Goal: Transaction & Acquisition: Obtain resource

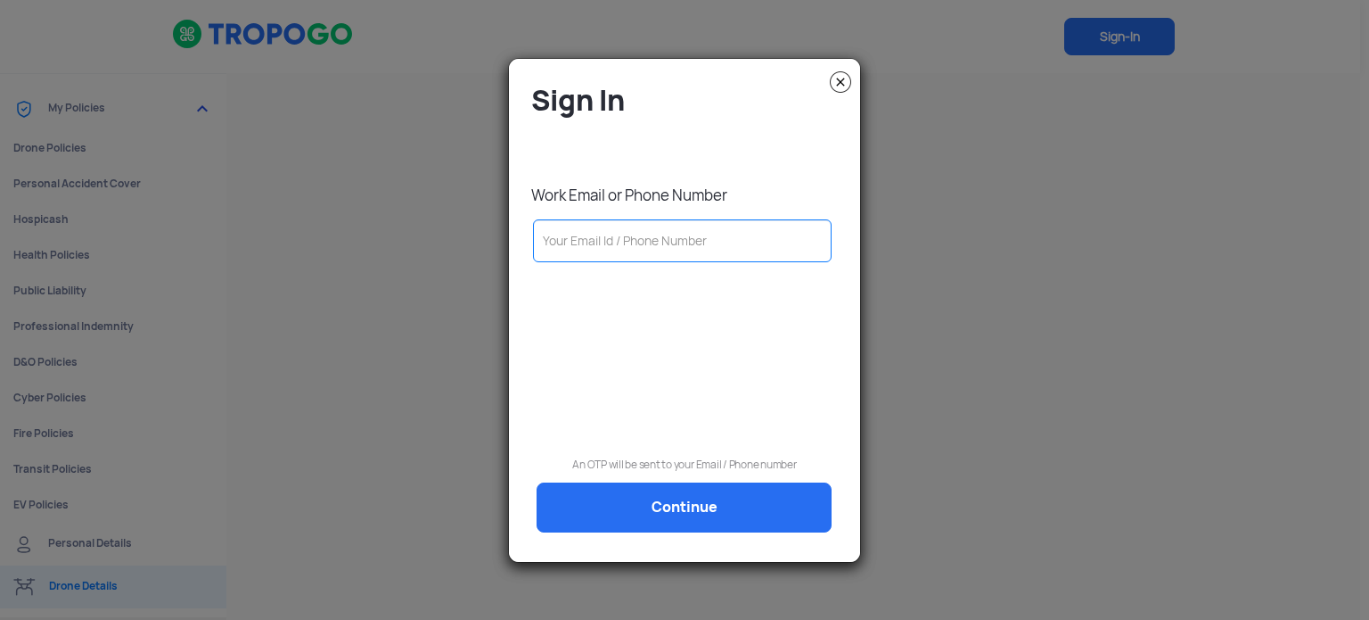
type input "9"
type input "91"
type input "916"
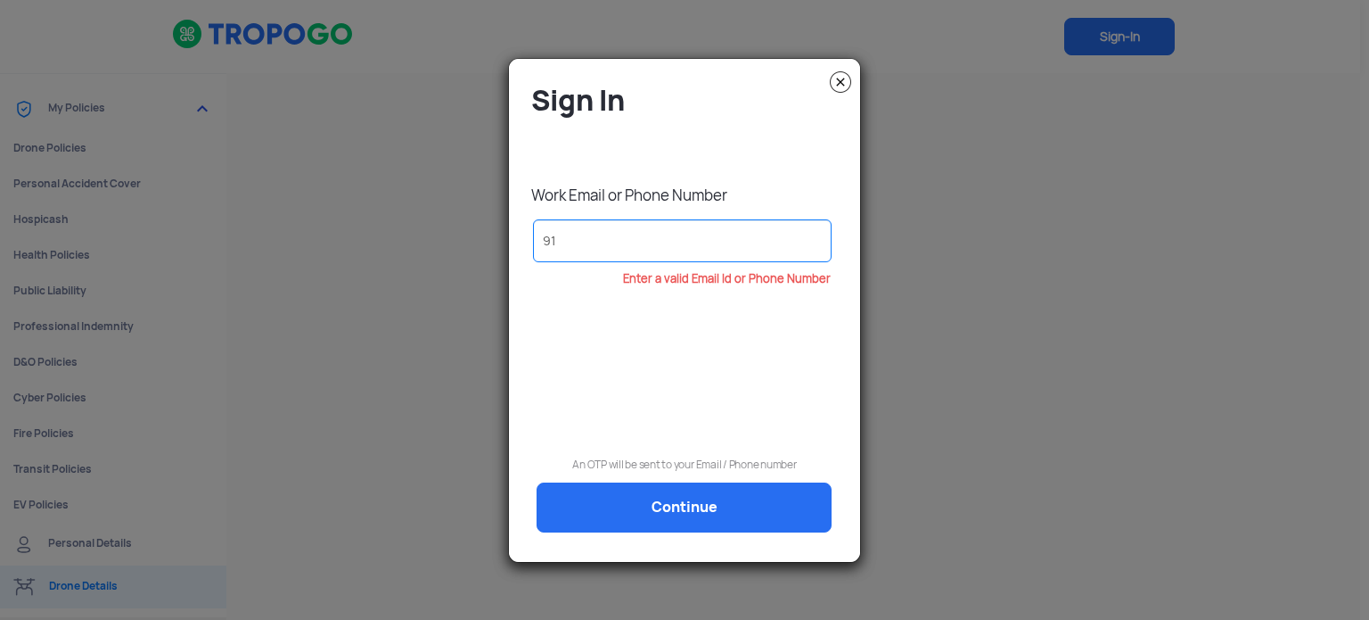
type input "916"
type input "9167"
type input "91678"
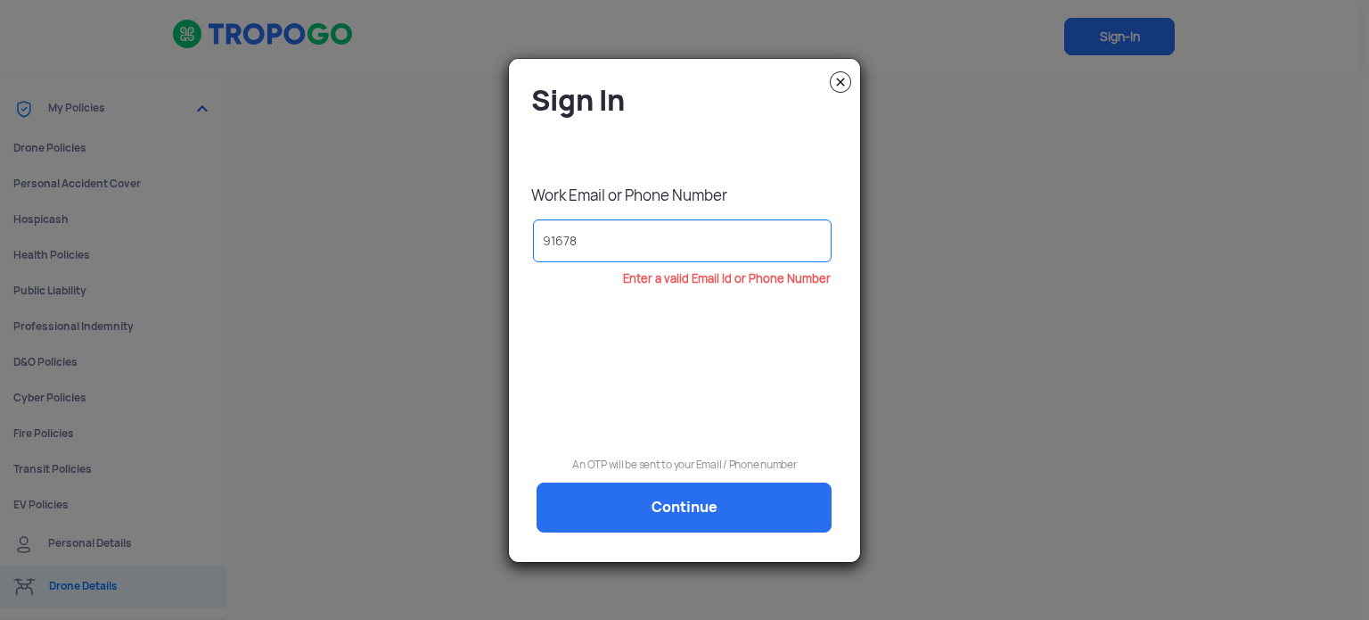
type input "916782"
type input "9167827"
type input "91678272"
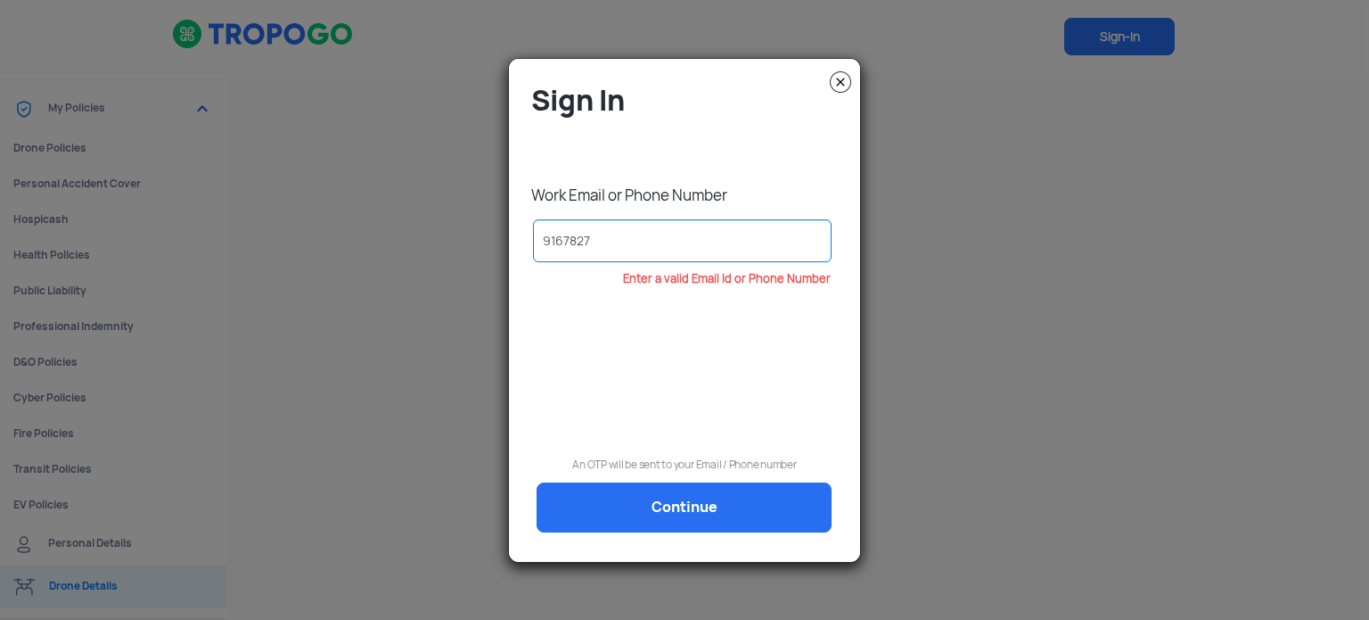
type input "91678272"
type input "916782728"
type input "9167827283"
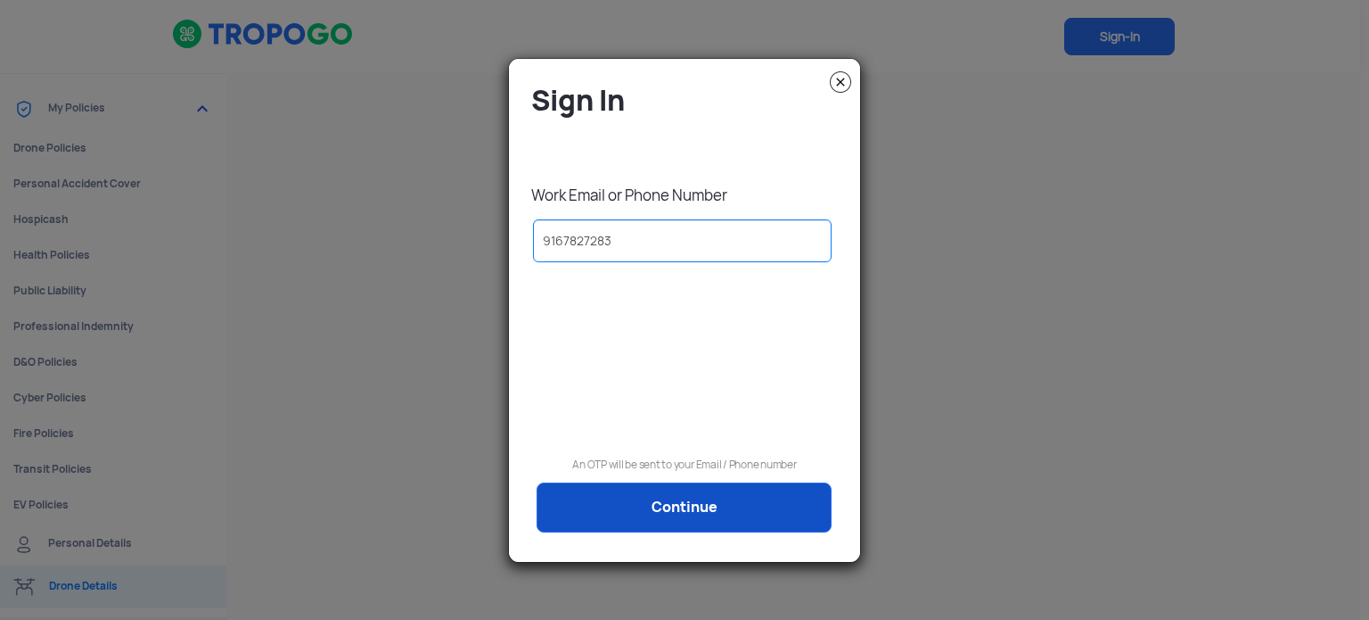
type input "9167827283"
click at [725, 497] on link "Continue" at bounding box center [684, 507] width 295 height 50
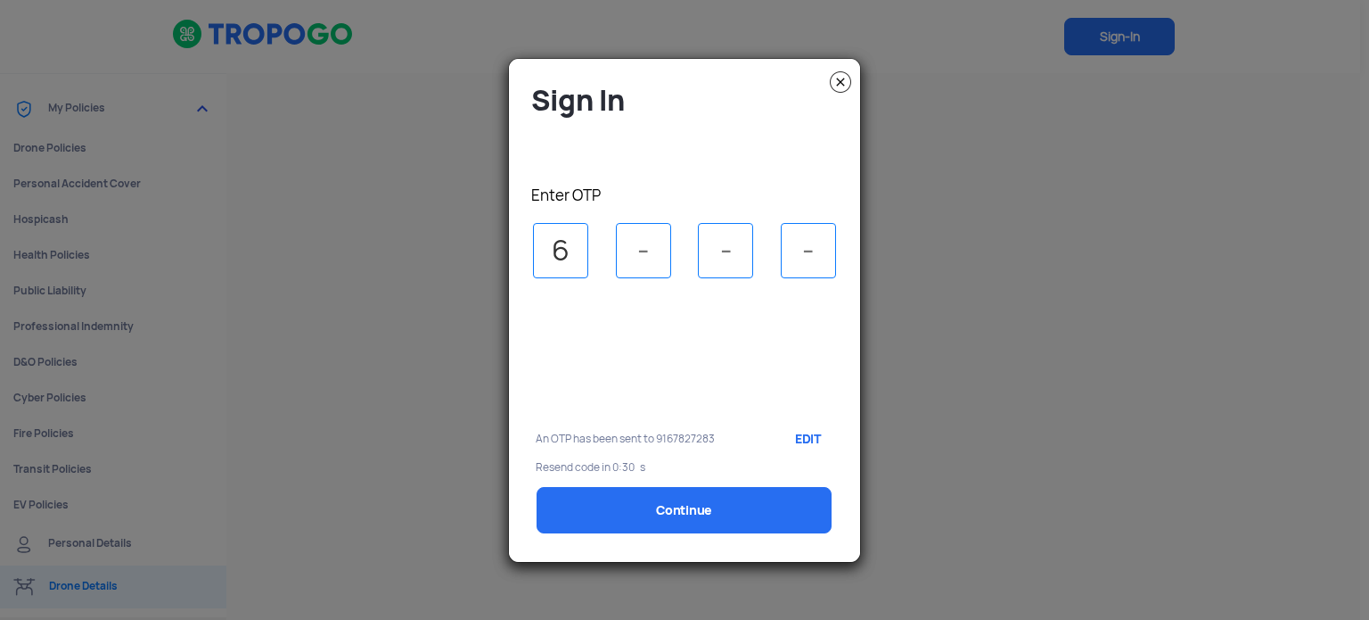
type input "6"
type input "1"
type input "0"
type input "6"
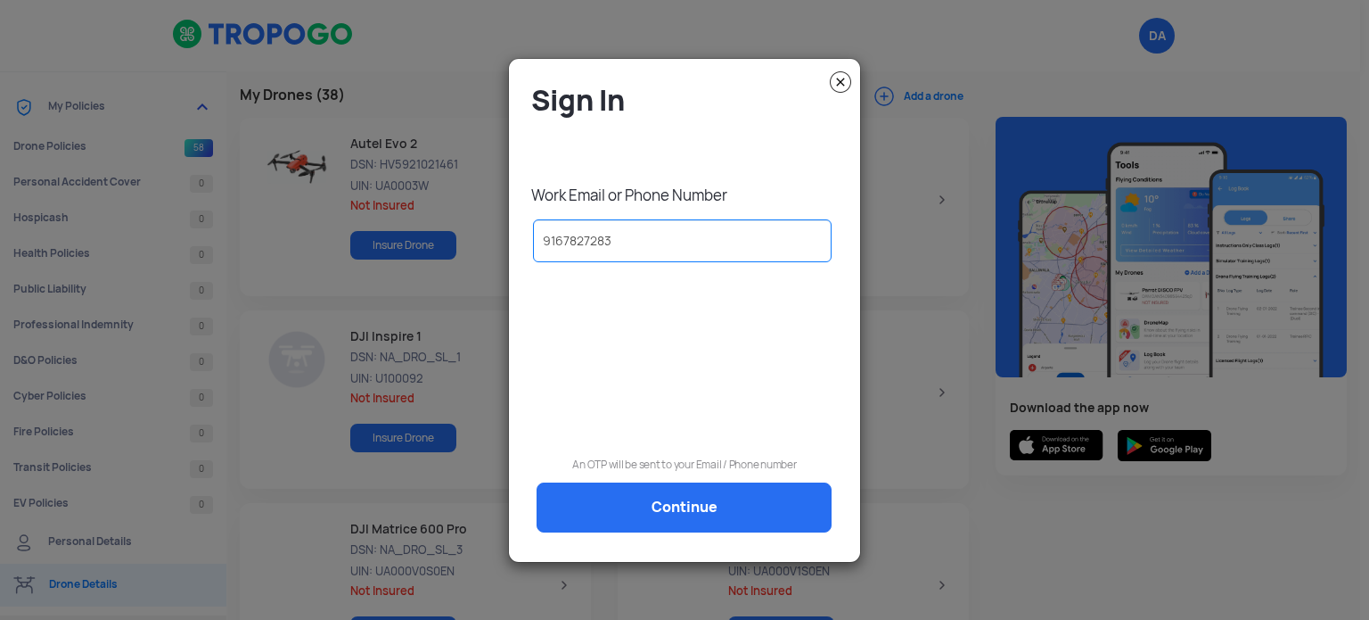
click at [839, 79] on img at bounding box center [840, 81] width 21 height 21
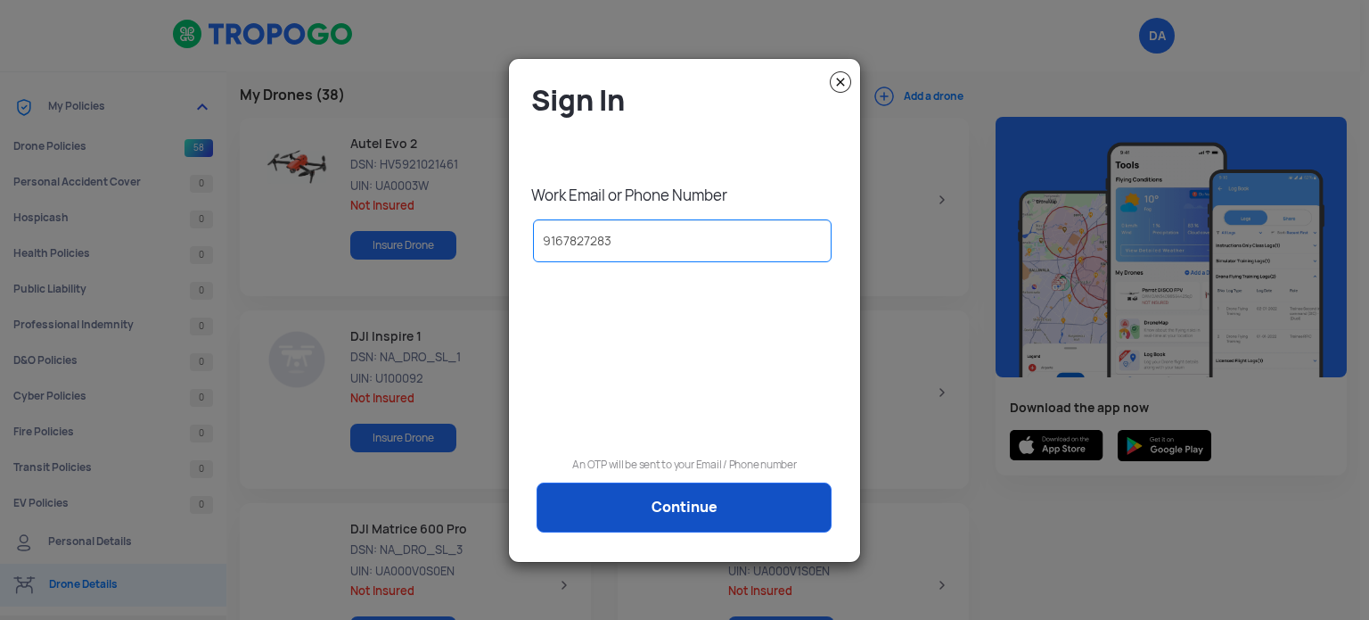
click at [670, 498] on link "Continue" at bounding box center [684, 507] width 295 height 50
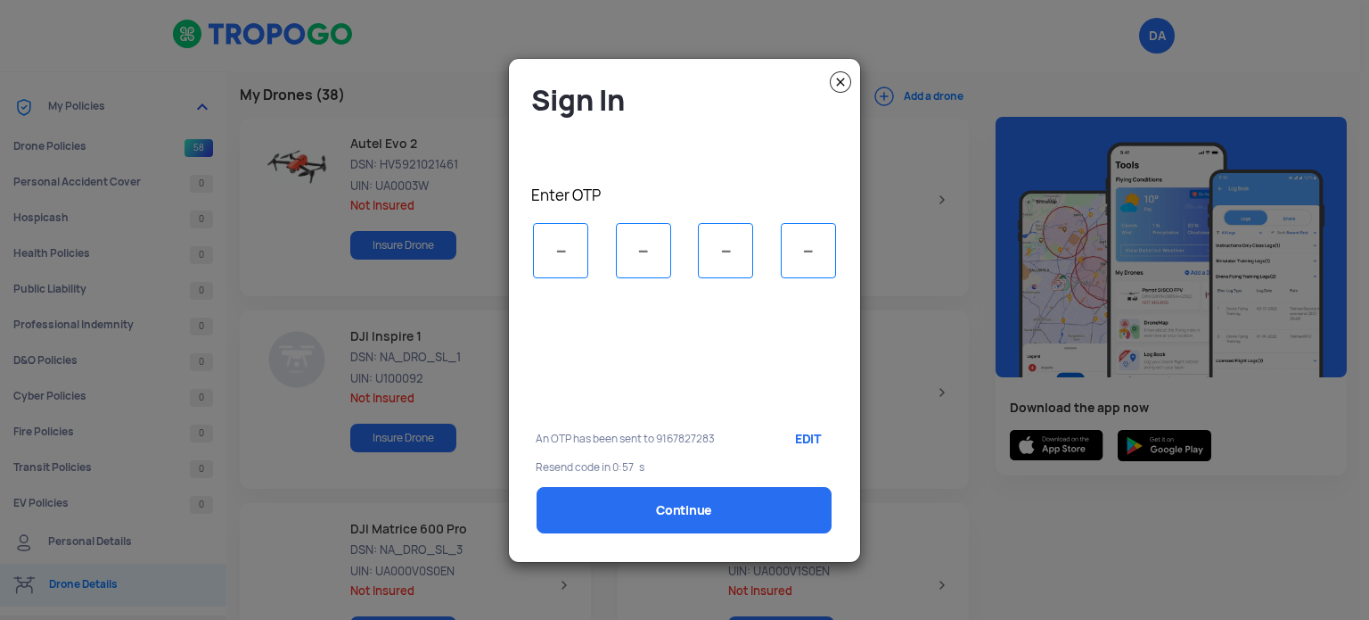
click at [325, 299] on modal-container "Sign In Enter OTP An OTP has been sent to 9167827283 EDIT Resend code in 0:57 s…" at bounding box center [684, 310] width 1369 height 620
click at [300, 284] on modal-container "Sign In Enter OTP An OTP has been sent to 9167827283 EDIT Resend code in 0:56 s…" at bounding box center [684, 310] width 1369 height 620
click at [1034, 513] on modal-container "Sign In Enter OTP An OTP has been sent to 9167827283 EDIT Resend code in 0:52 s…" at bounding box center [684, 310] width 1369 height 620
click at [78, 145] on modal-container "Sign In Enter OTP An OTP has been sent to 9167827283 EDIT Resend code in 0:51 s…" at bounding box center [684, 310] width 1369 height 620
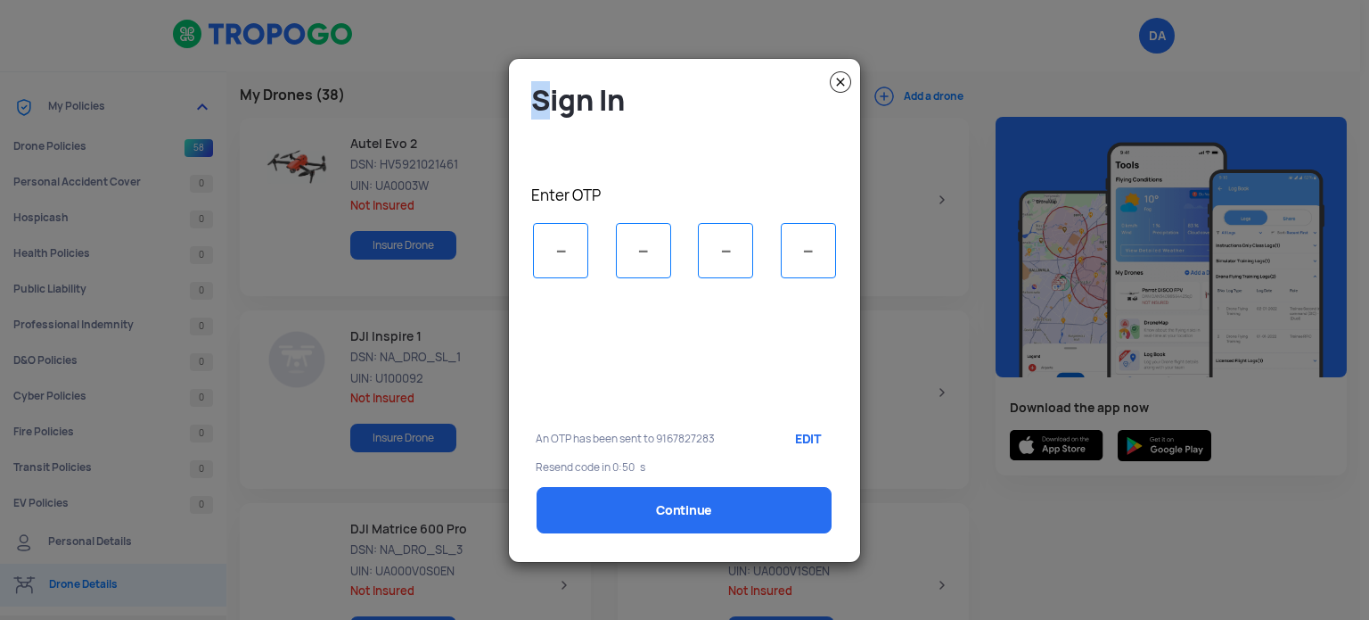
click at [78, 145] on modal-container "Sign In Enter OTP An OTP has been sent to 9167827283 EDIT Resend code in 0:50 s…" at bounding box center [684, 310] width 1369 height 620
click at [563, 148] on div "Sign In Enter OTP An OTP has been sent to 9167827283 EDIT Resend code in 0:49 s…" at bounding box center [684, 317] width 324 height 471
click at [558, 241] on input "tel" at bounding box center [560, 250] width 55 height 55
type input "6"
type input "1"
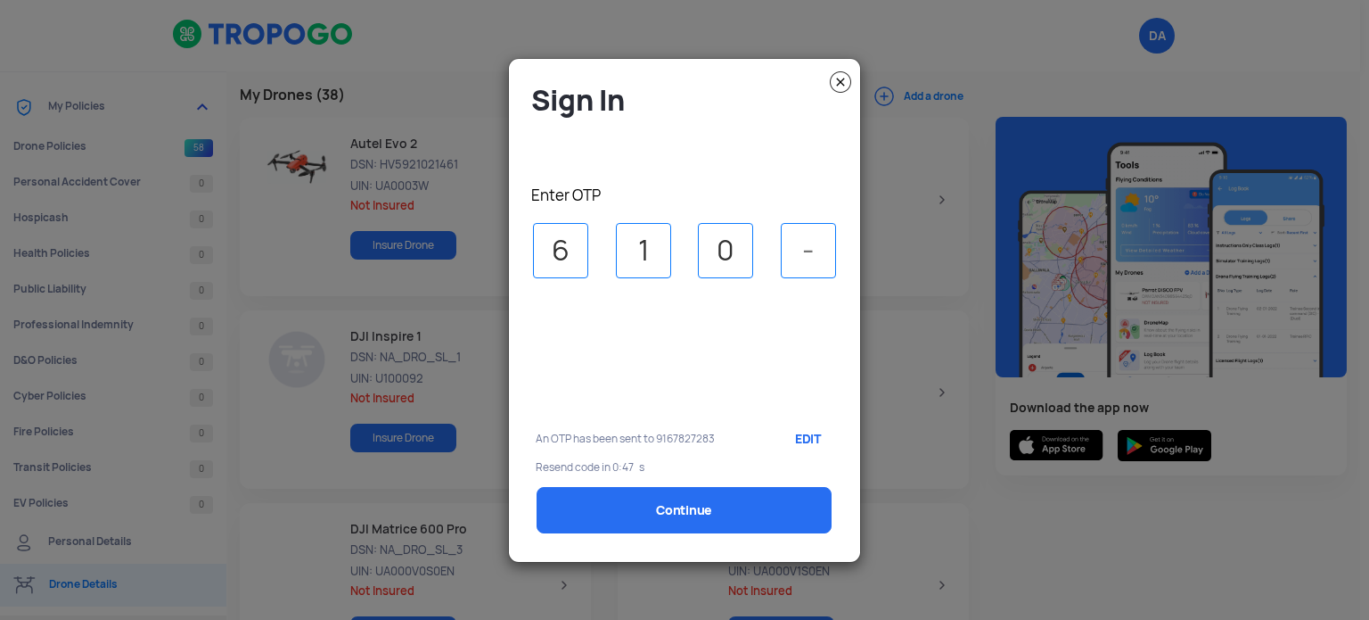
type input "0"
type input "6"
type input "5"
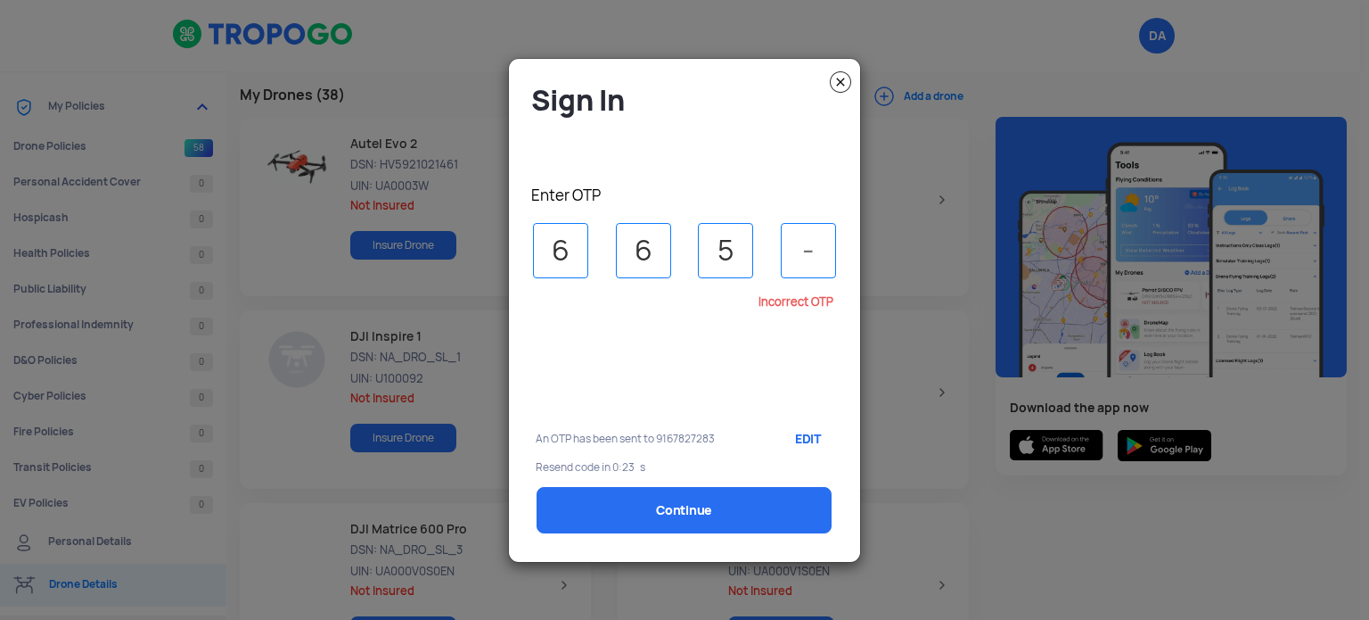
type input "4"
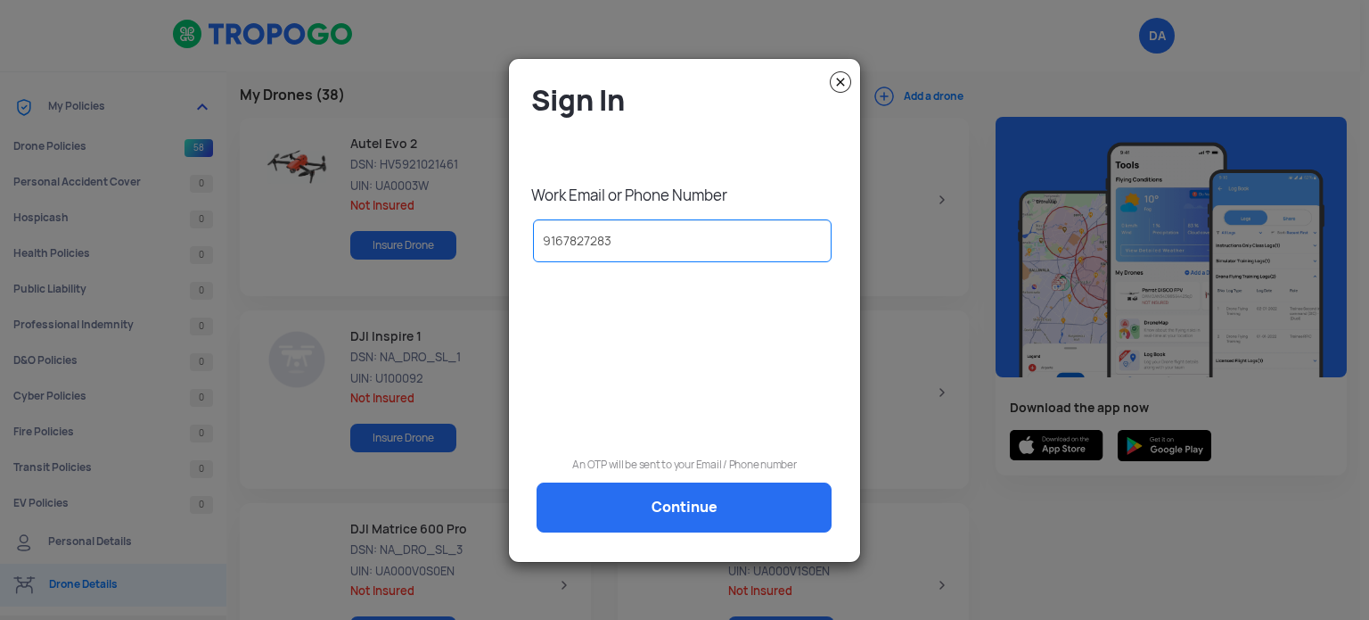
click at [1041, 554] on modal-container "Sign In Work Email or Phone Number 9167827283 An OTP will be sent to your Email…" at bounding box center [684, 310] width 1369 height 620
click at [1038, 554] on modal-container "Sign In Work Email or Phone Number 9167827283 An OTP will be sent to your Email…" at bounding box center [684, 310] width 1369 height 620
click at [252, 434] on modal-container "Sign In Work Email or Phone Number 9167827283 An OTP will be sent to your Email…" at bounding box center [684, 310] width 1369 height 620
click at [1027, 501] on modal-container "Sign In Work Email or Phone Number 9167827283 An OTP will be sent to your Email…" at bounding box center [684, 310] width 1369 height 620
click at [471, 192] on modal-container "Sign In Work Email or Phone Number 9167827283 An OTP will be sent to your Email…" at bounding box center [684, 310] width 1369 height 620
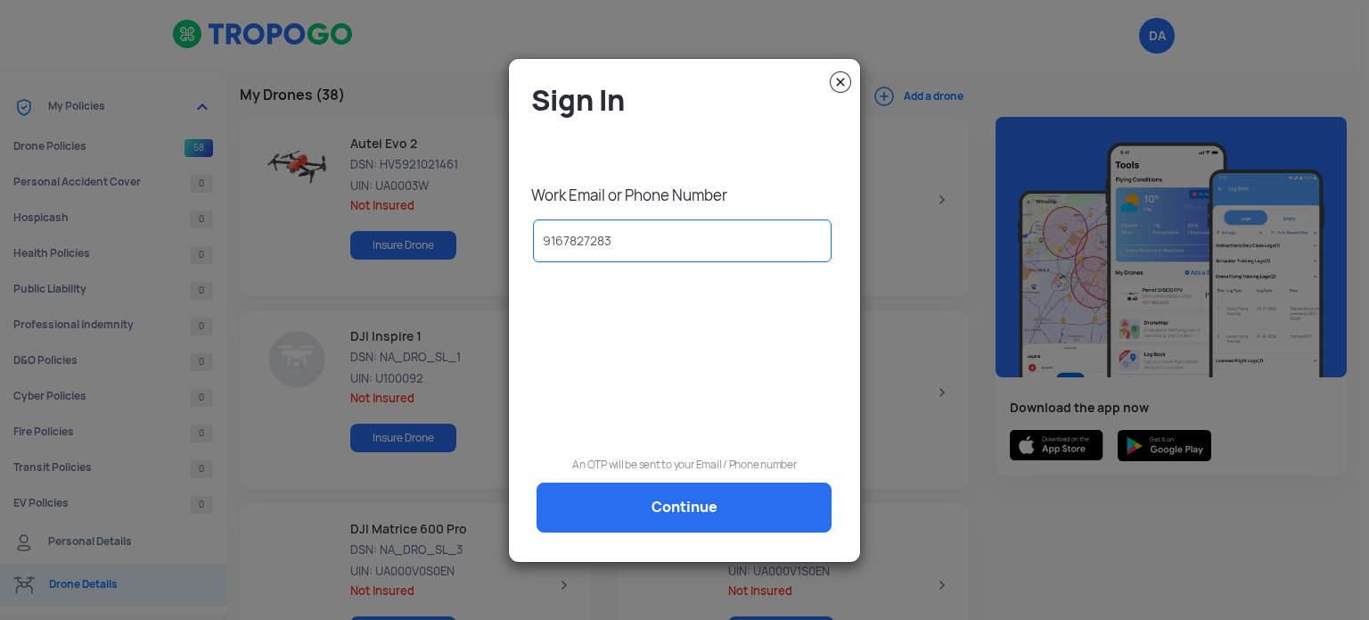
click at [706, 21] on modal-container "Sign In Work Email or Phone Number 9167827283 An OTP will be sent to your Email…" at bounding box center [684, 310] width 1369 height 620
click at [843, 81] on img at bounding box center [840, 81] width 21 height 21
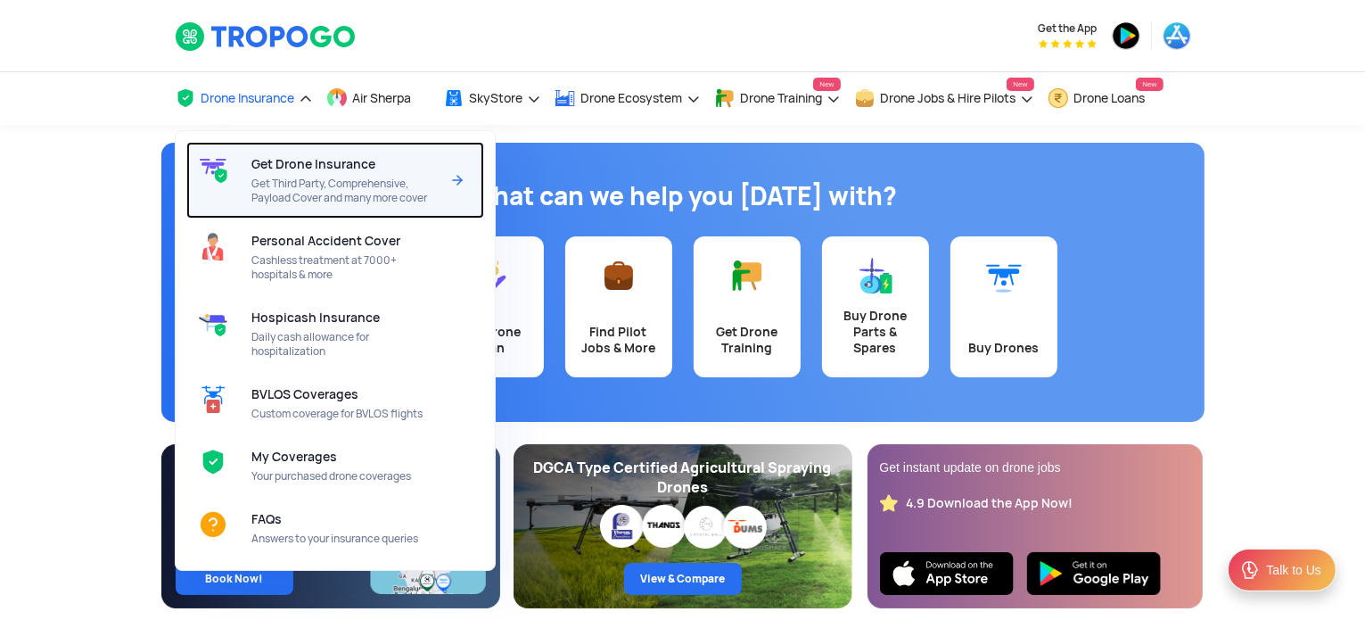
click at [317, 158] on span "Get Drone Insurance" at bounding box center [313, 164] width 124 height 14
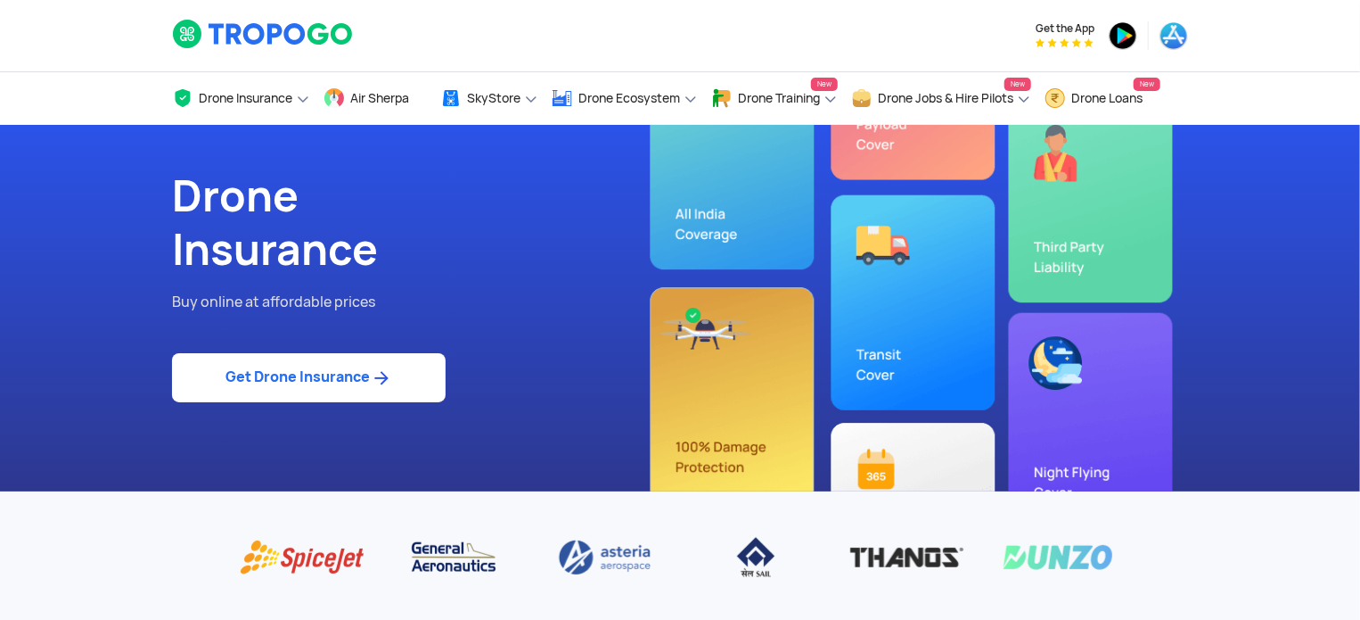
click at [310, 382] on link "Get Drone Insurance" at bounding box center [309, 377] width 274 height 49
select select "1000000"
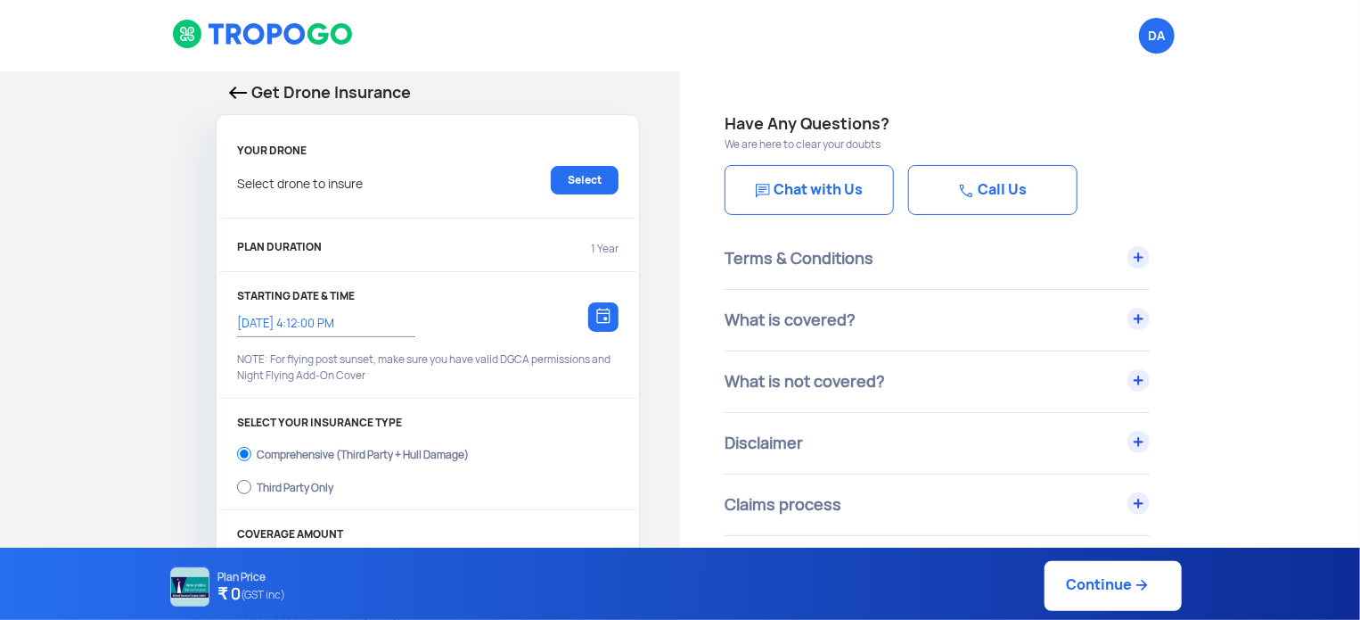
click at [236, 94] on img at bounding box center [238, 92] width 18 height 12
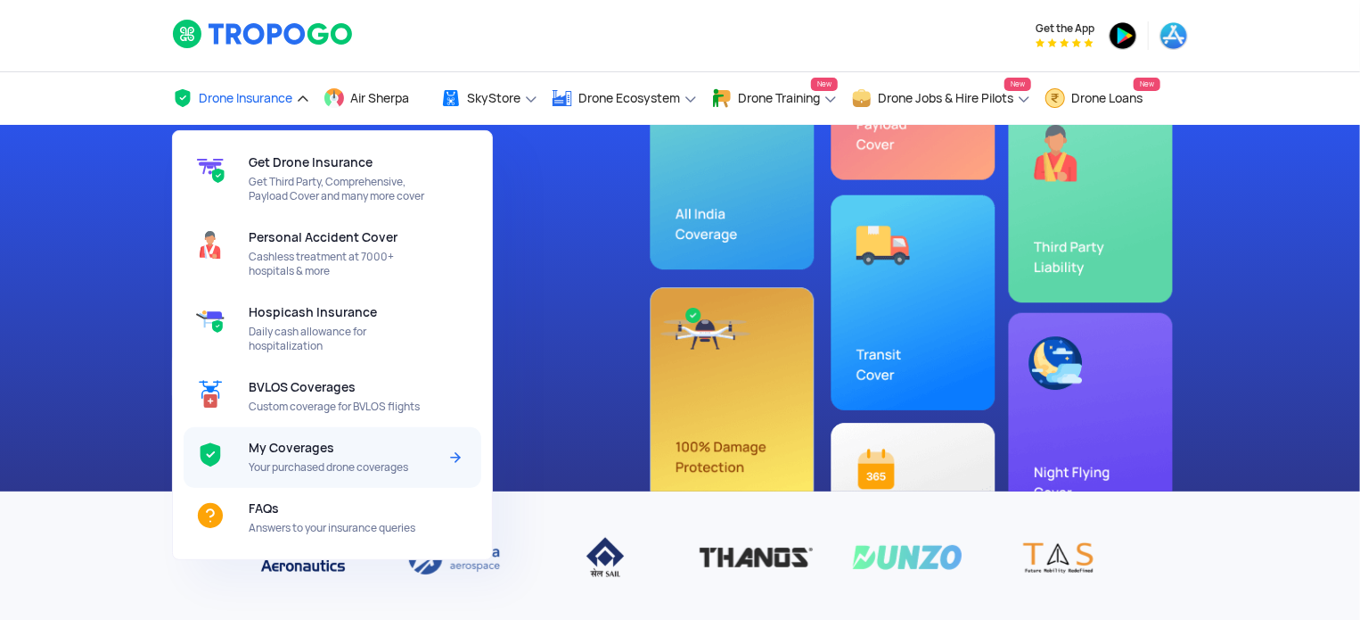
click at [311, 455] on span "My Coverages" at bounding box center [292, 447] width 86 height 14
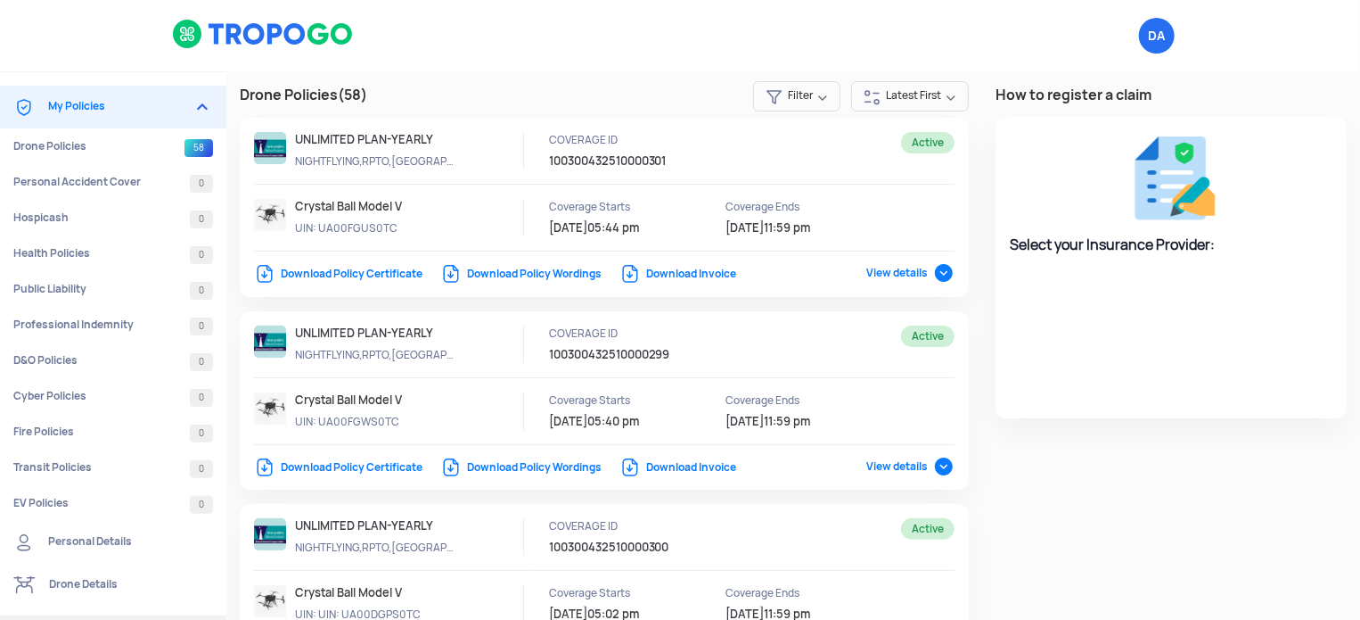
select select "National Insurance"
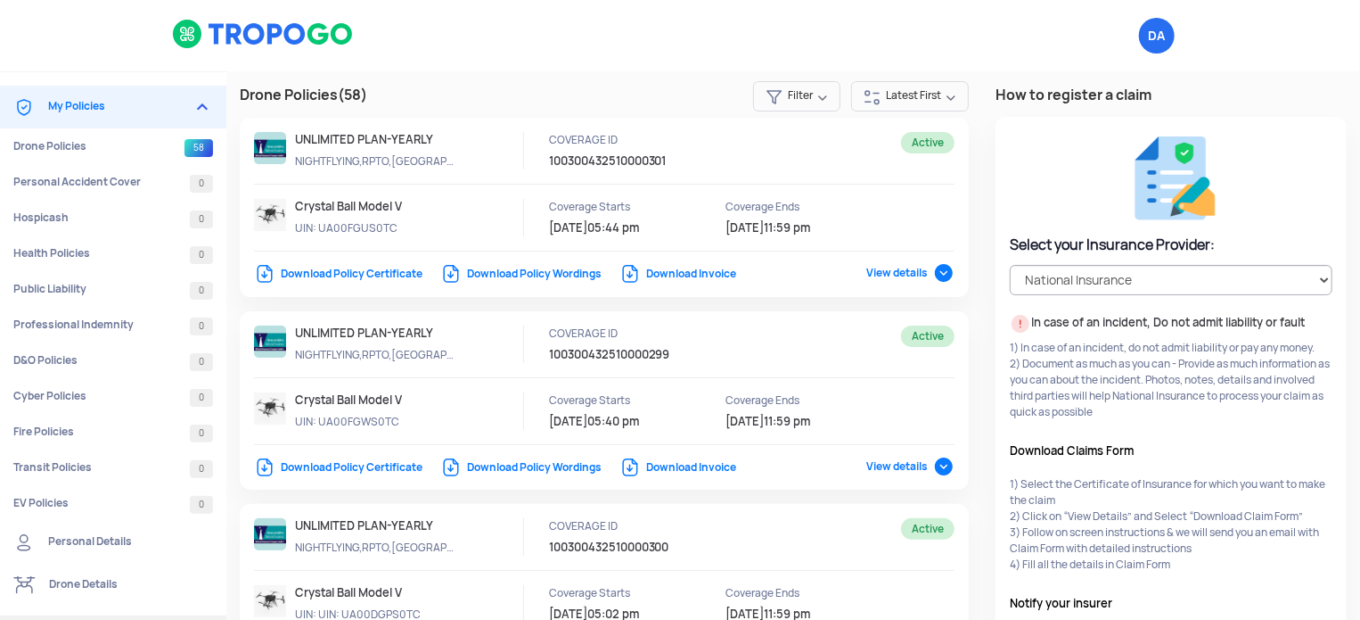
scroll to position [4507, 0]
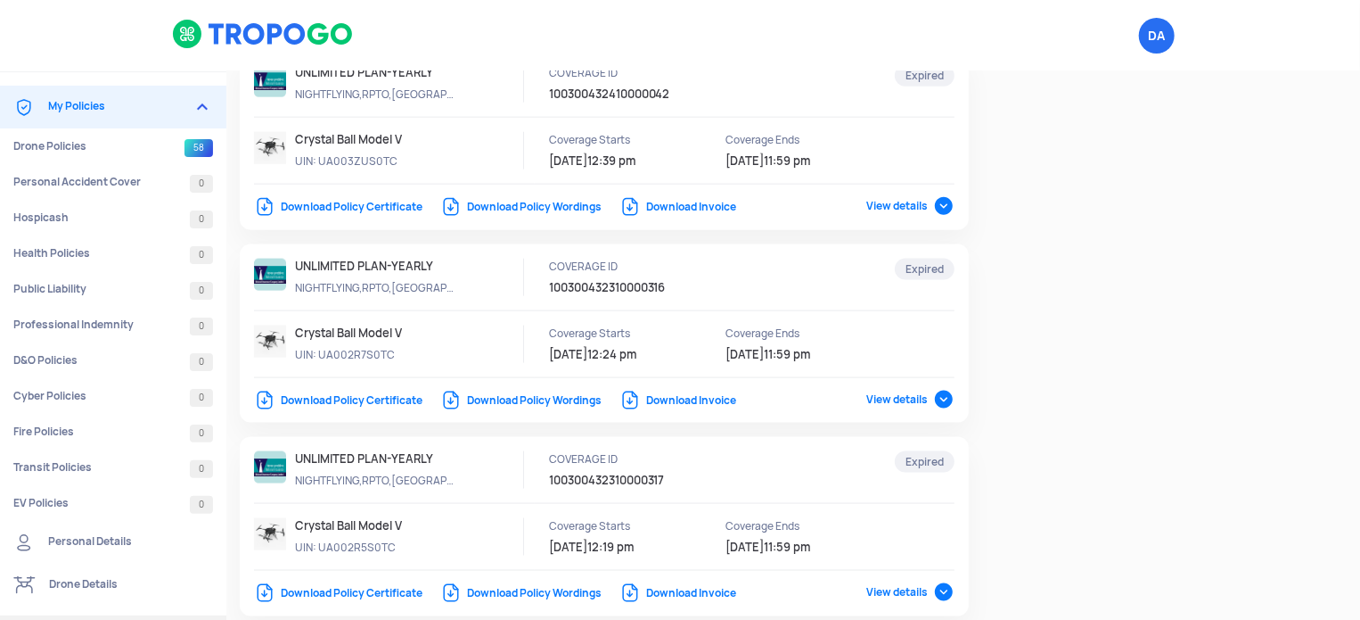
click at [384, 393] on link "Download Policy Certificate" at bounding box center [338, 400] width 168 height 14
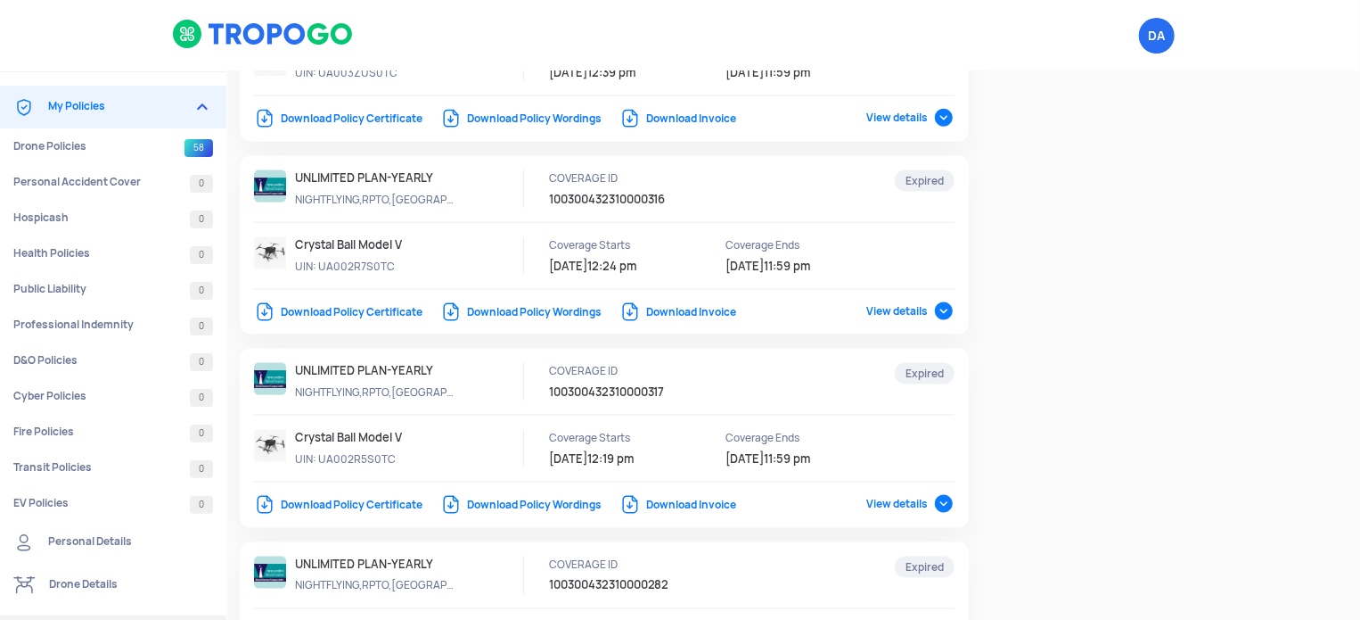
scroll to position [4686, 0]
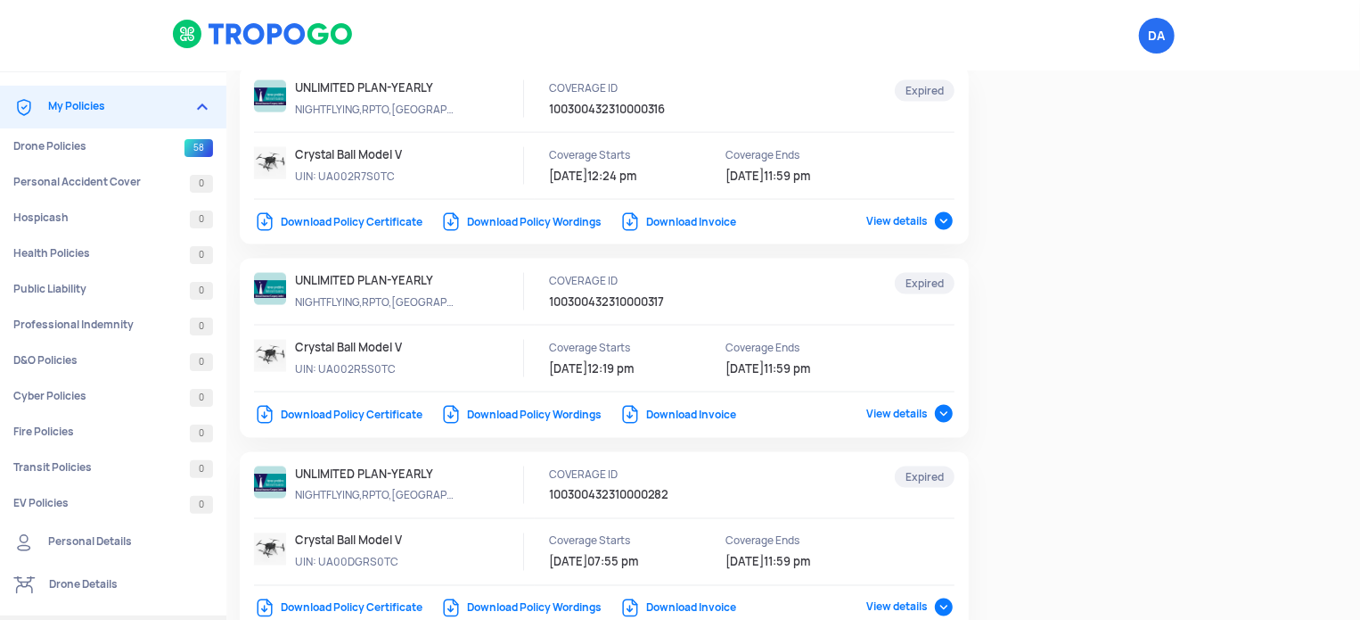
click at [354, 407] on link "Download Policy Certificate" at bounding box center [338, 414] width 168 height 14
